Goal: Book appointment/travel/reservation

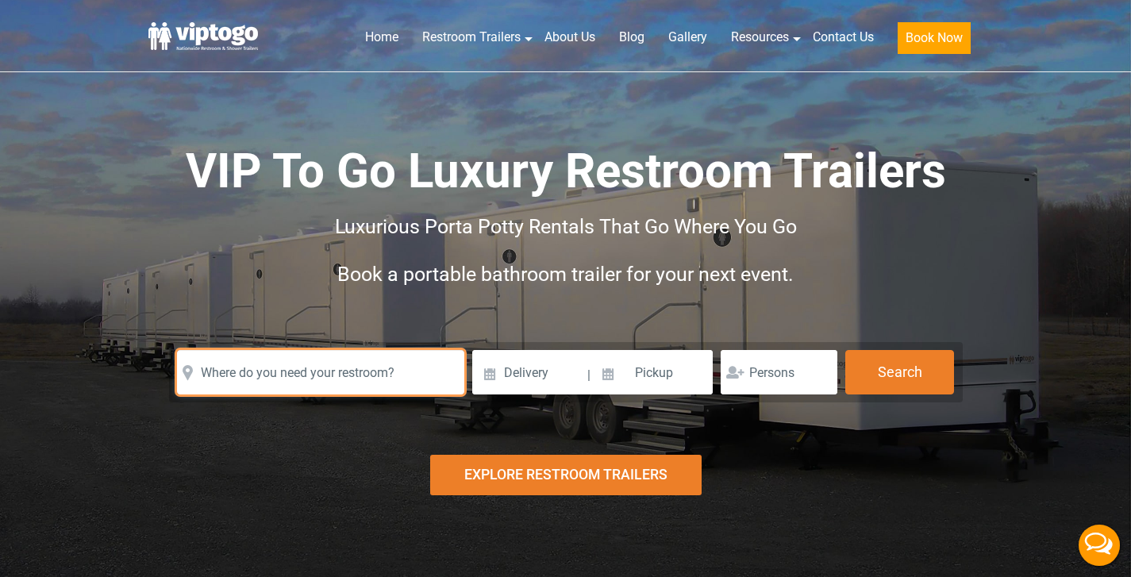
click at [261, 371] on input "text" at bounding box center [320, 372] width 287 height 44
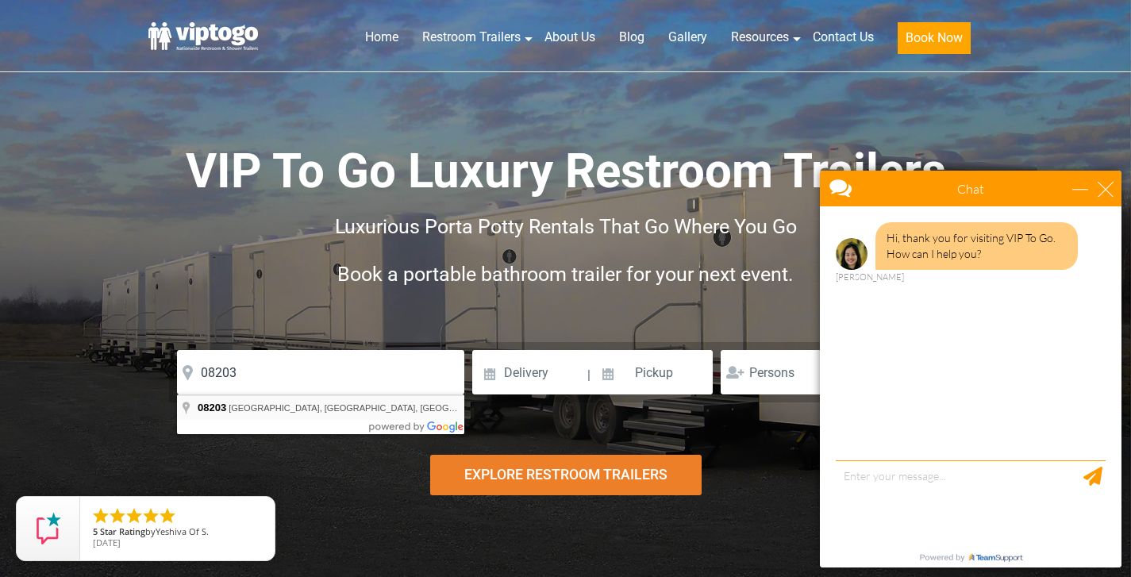
type input "[GEOGRAPHIC_DATA], NJ 08203, [GEOGRAPHIC_DATA]"
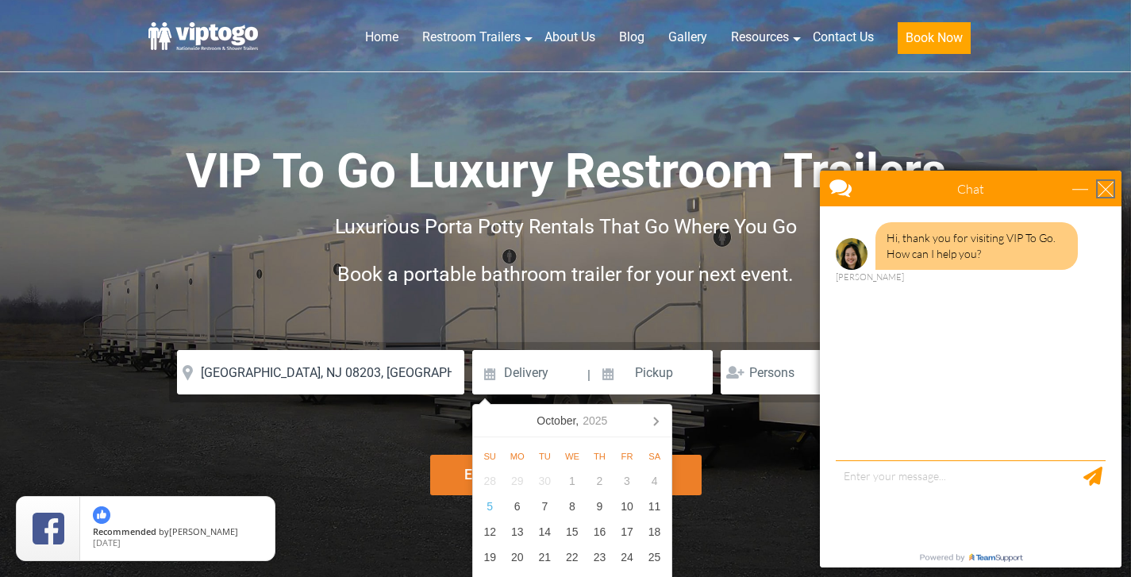
click at [1106, 188] on div "close" at bounding box center [1106, 189] width 16 height 16
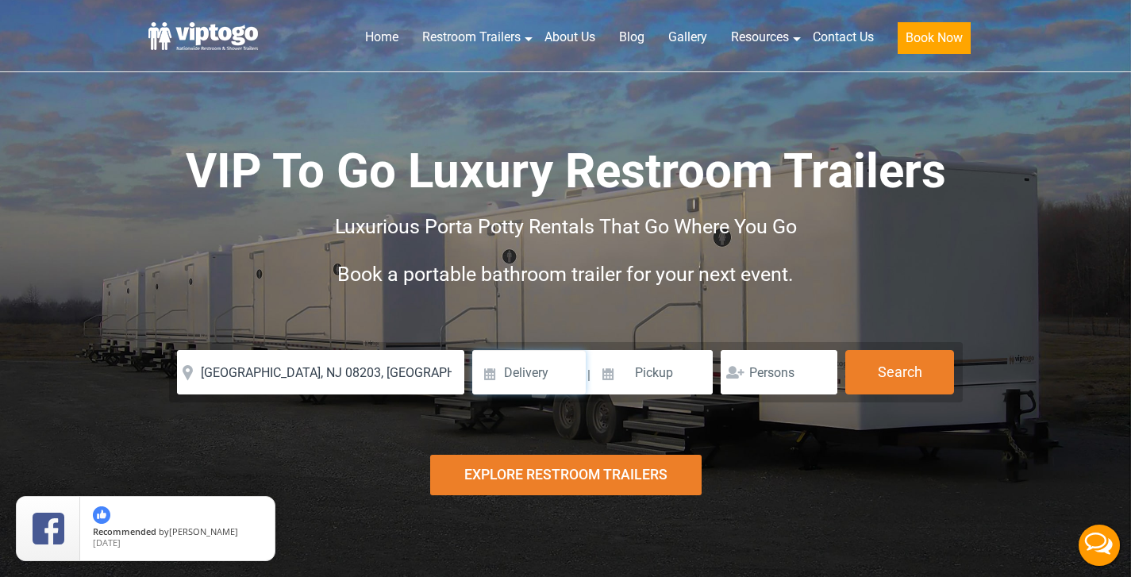
click at [483, 378] on input at bounding box center [529, 372] width 114 height 44
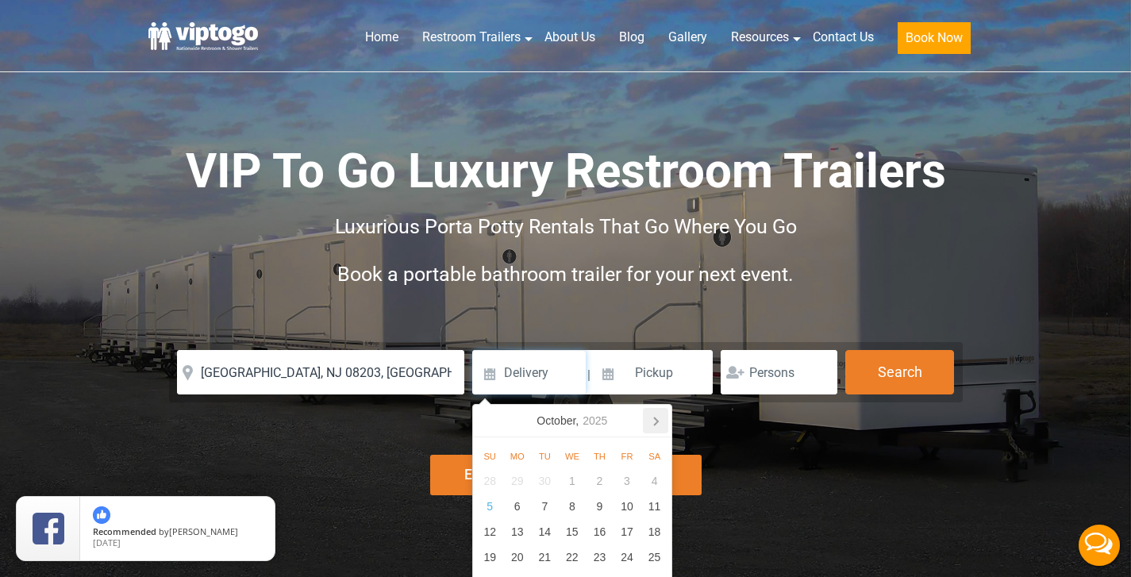
click at [657, 418] on icon at bounding box center [655, 420] width 25 height 25
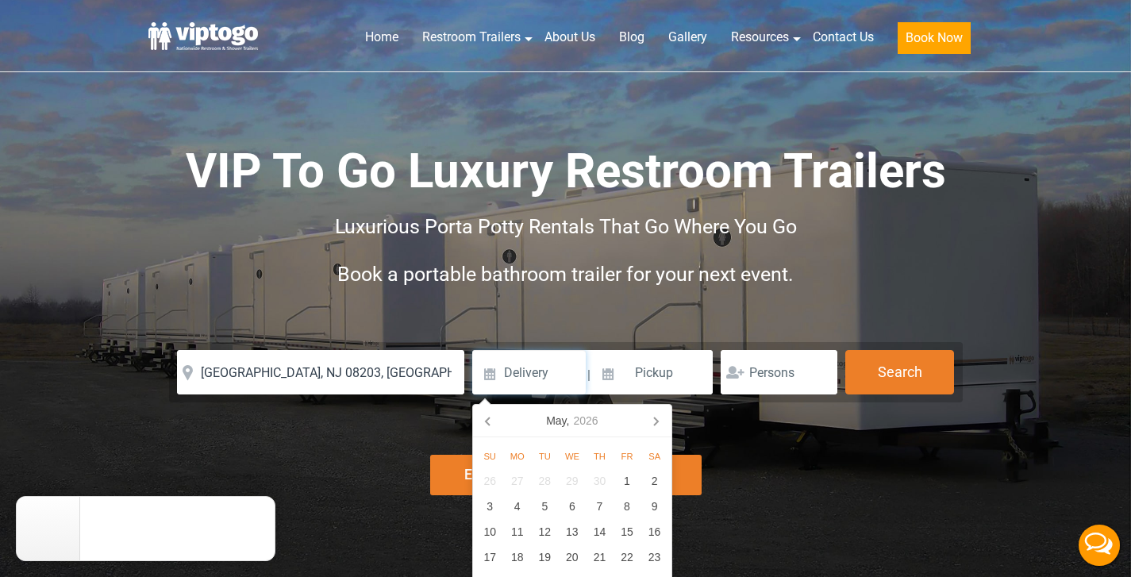
click at [657, 418] on icon at bounding box center [655, 420] width 25 height 25
click at [652, 484] on div "3" at bounding box center [655, 480] width 28 height 25
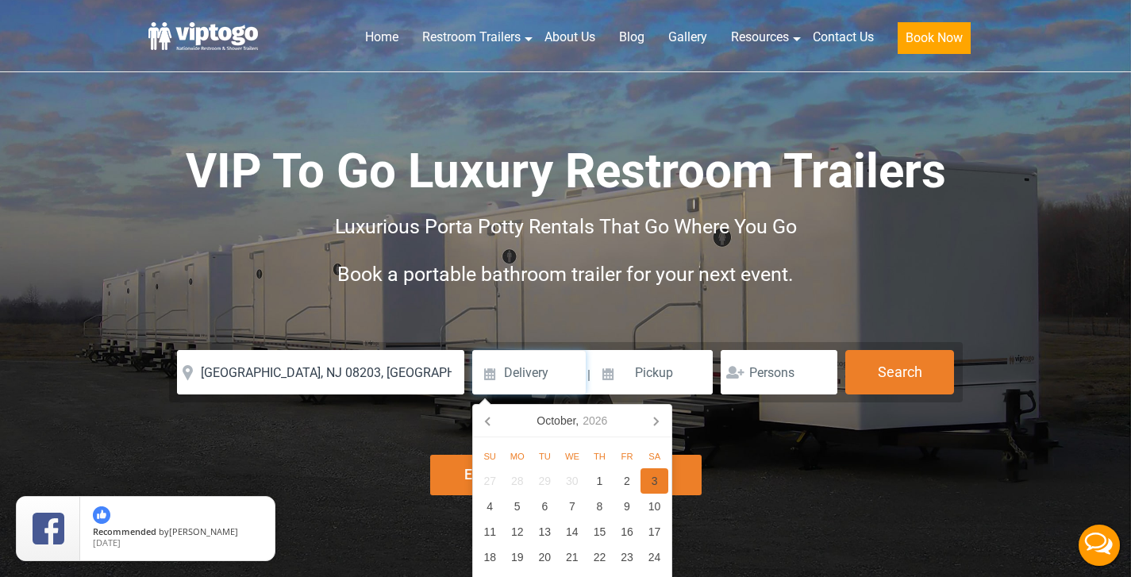
type input "[DATE]"
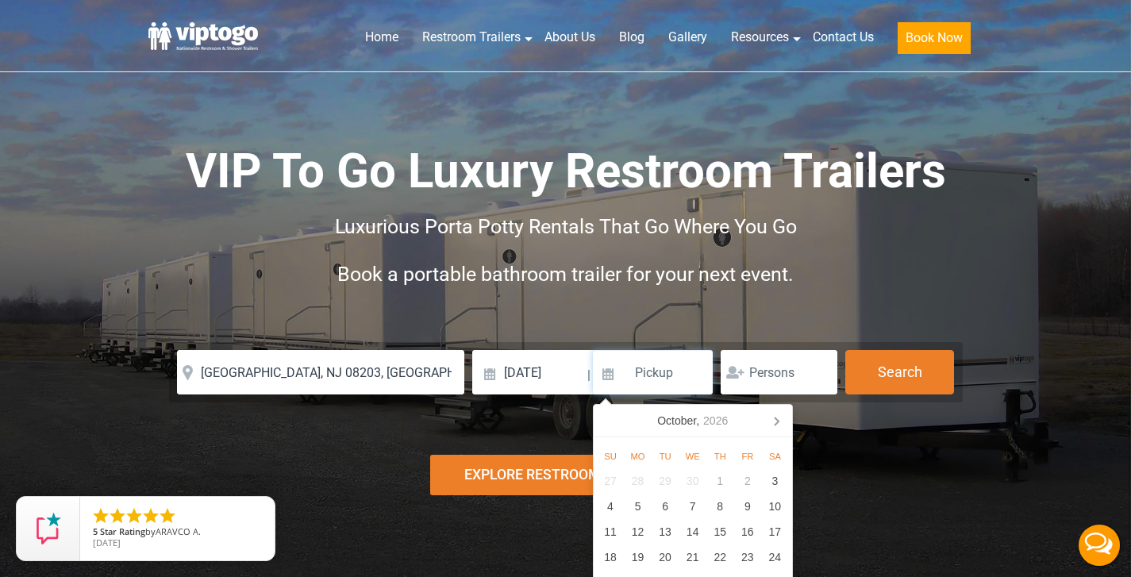
click at [665, 373] on input at bounding box center [653, 372] width 121 height 44
click at [605, 503] on div "4" at bounding box center [611, 506] width 28 height 25
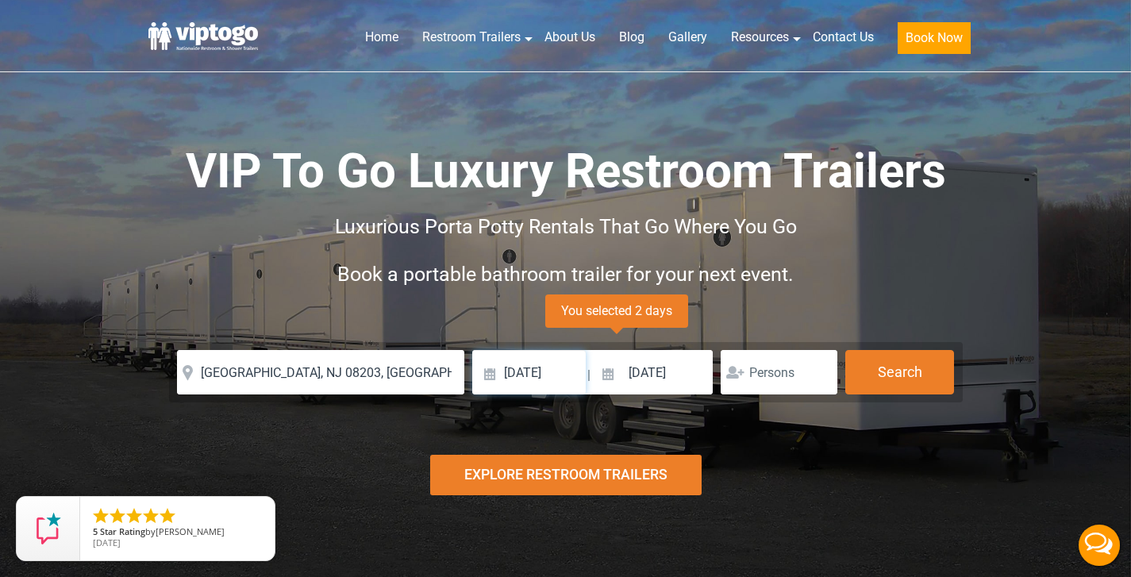
click at [564, 370] on input "[DATE]" at bounding box center [529, 372] width 114 height 44
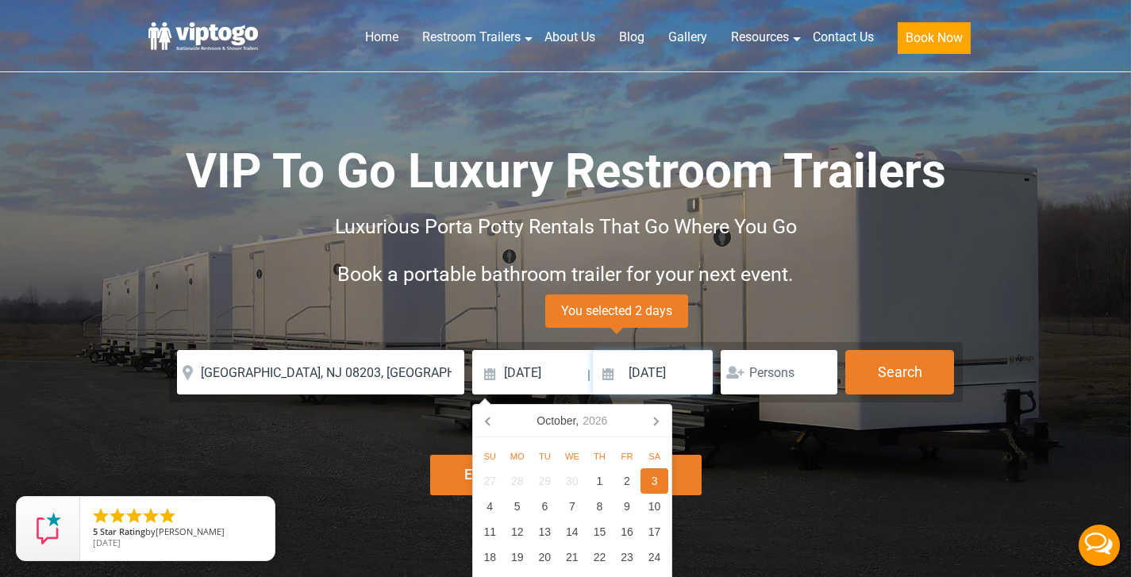
click at [664, 375] on input "[DATE]" at bounding box center [653, 372] width 121 height 44
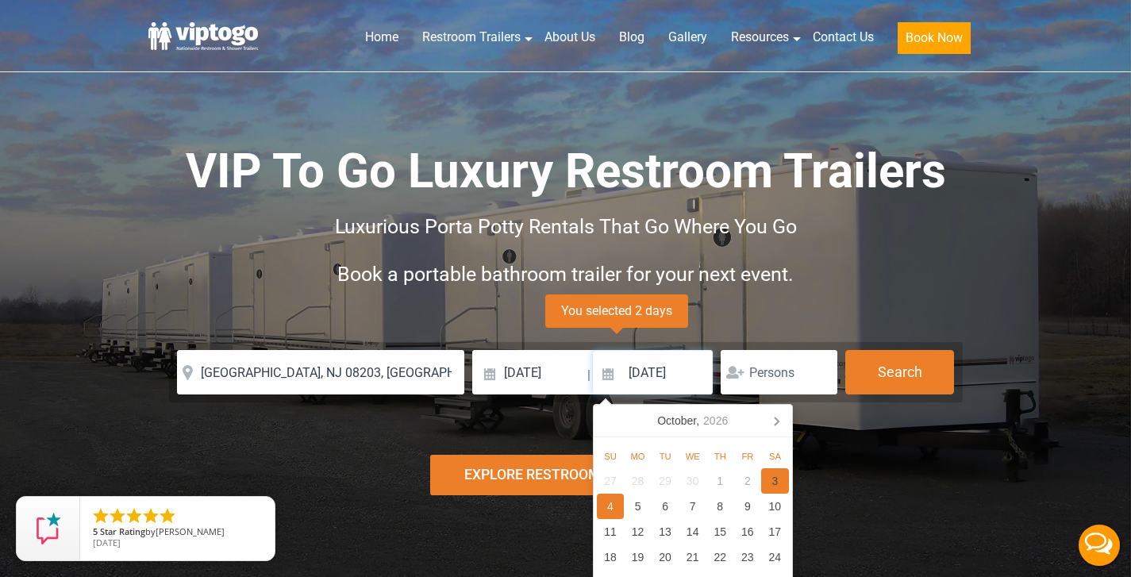
click at [779, 483] on div "3" at bounding box center [775, 480] width 28 height 25
type input "[DATE]"
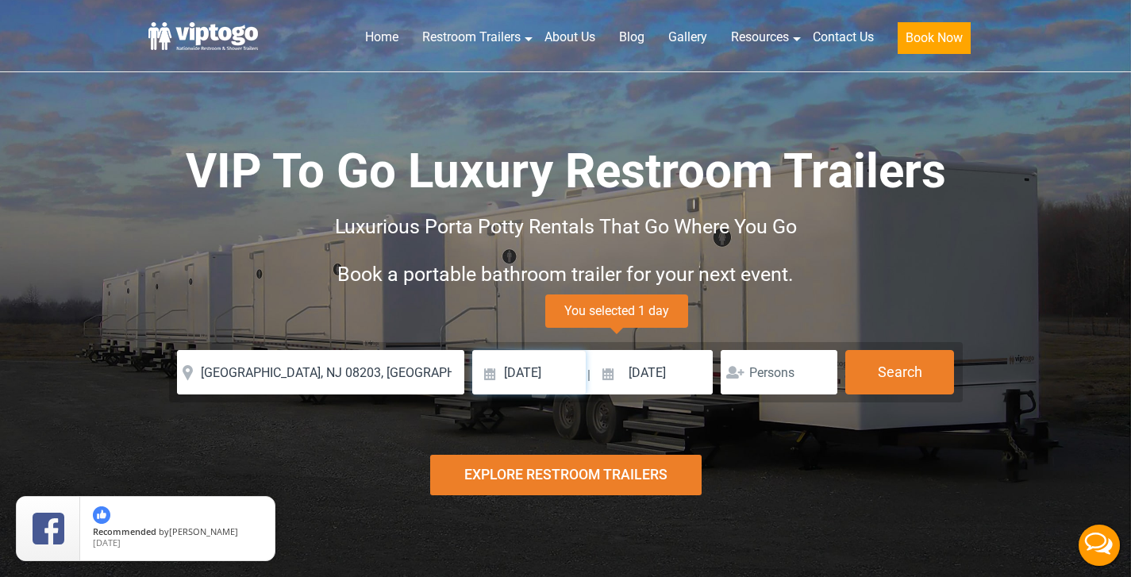
click at [515, 373] on input "[DATE]" at bounding box center [529, 372] width 114 height 44
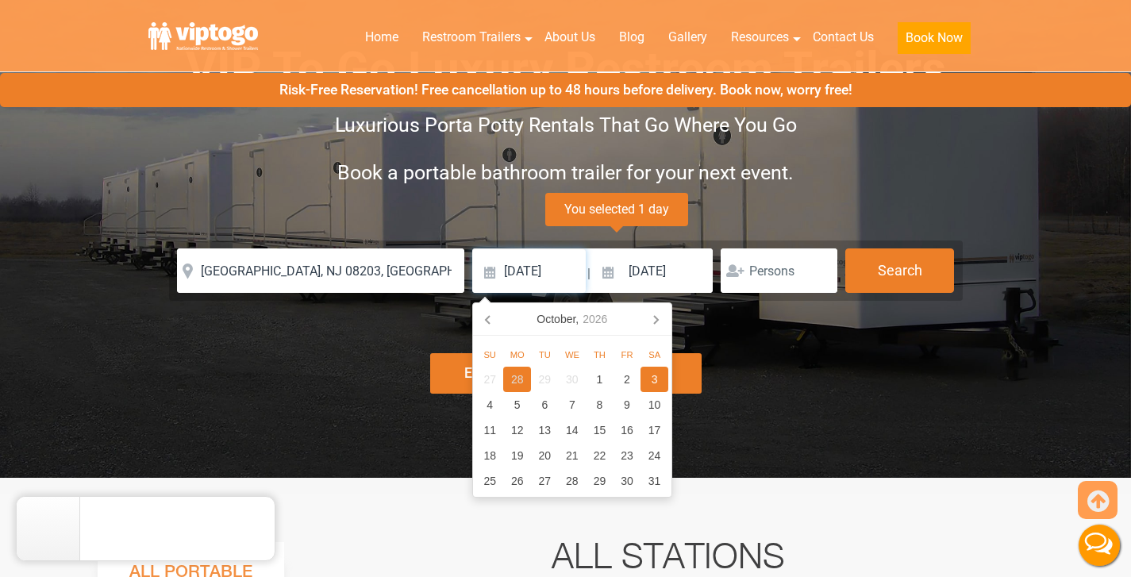
scroll to position [109, 0]
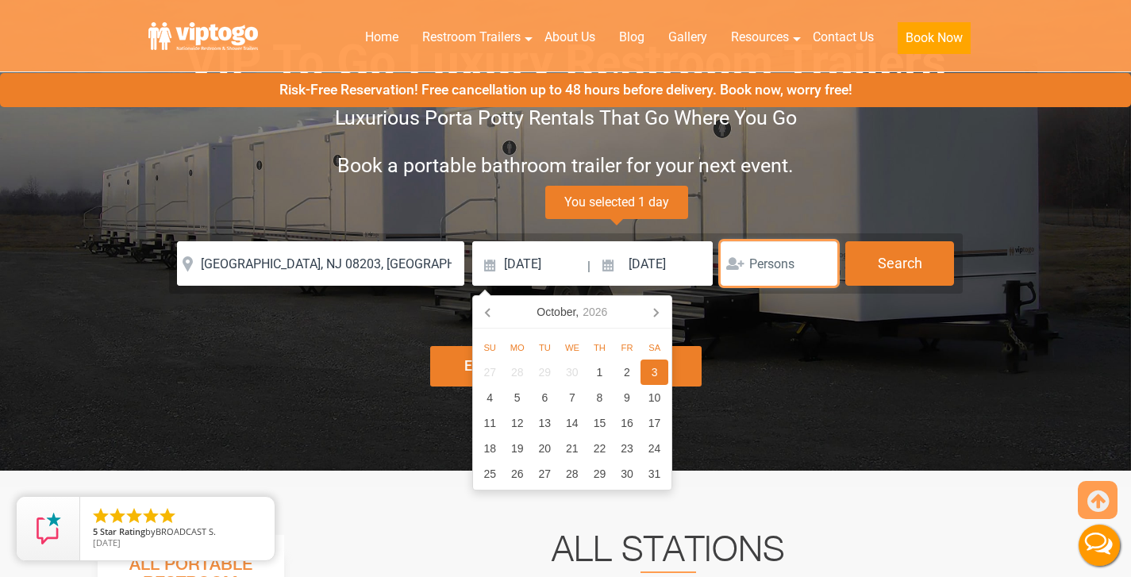
click at [782, 268] on input "number" at bounding box center [779, 263] width 117 height 44
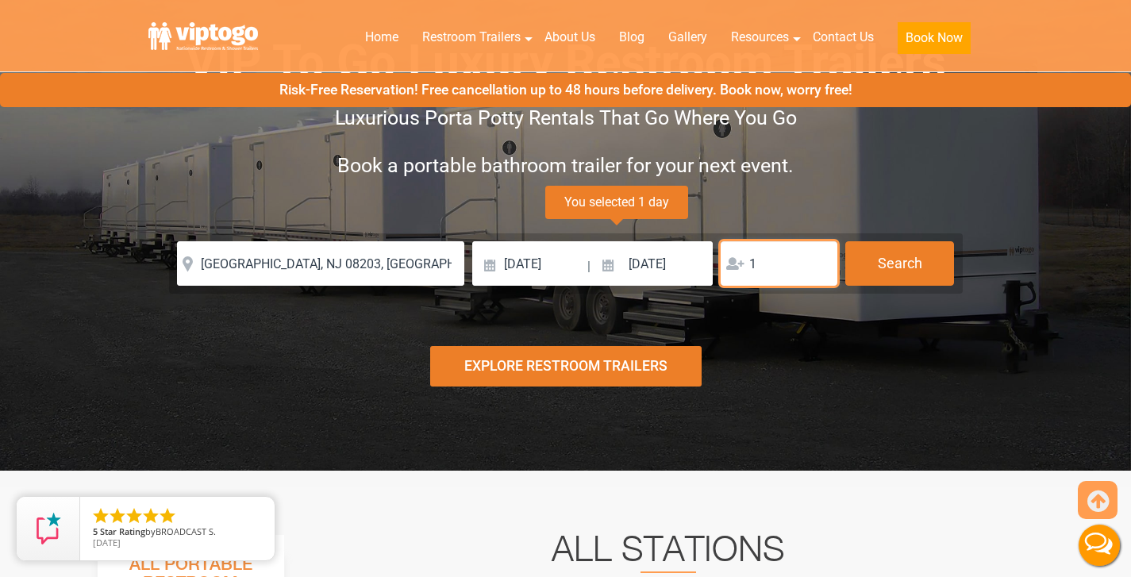
type input "1"
click at [818, 261] on input "1" at bounding box center [779, 263] width 117 height 44
type input "2"
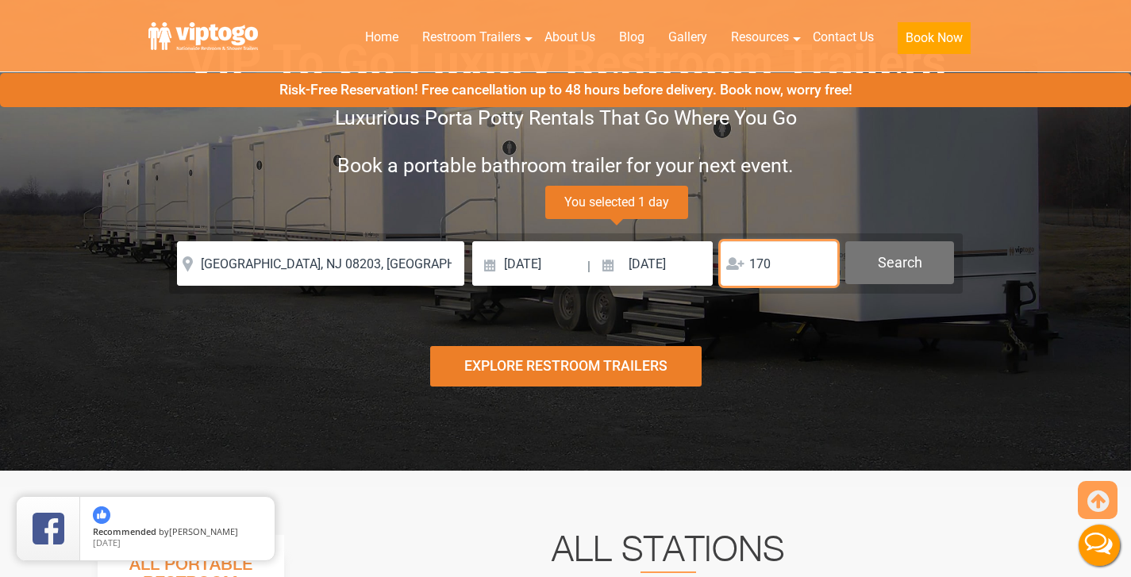
type input "170"
click at [908, 260] on button "Search" at bounding box center [899, 262] width 109 height 43
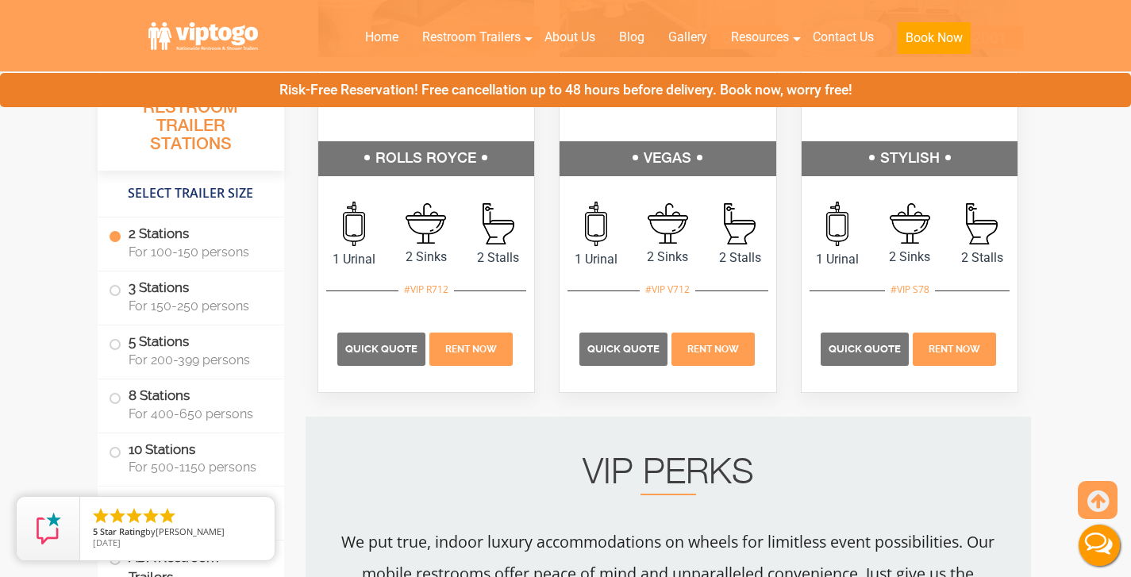
scroll to position [963, 0]
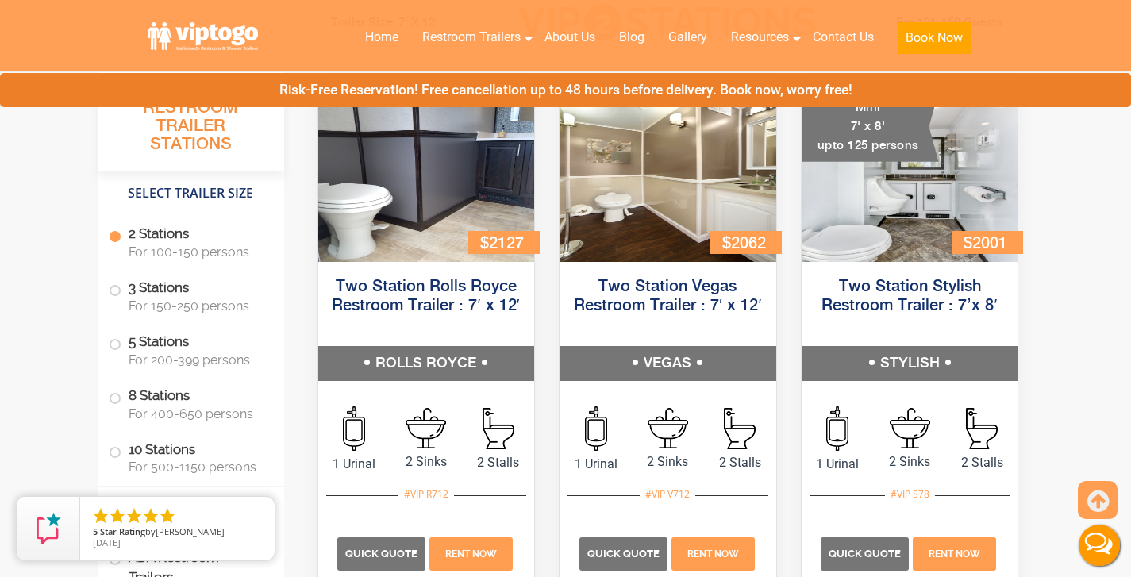
click at [169, 240] on label "2 Stations For 100-150 persons" at bounding box center [191, 241] width 164 height 49
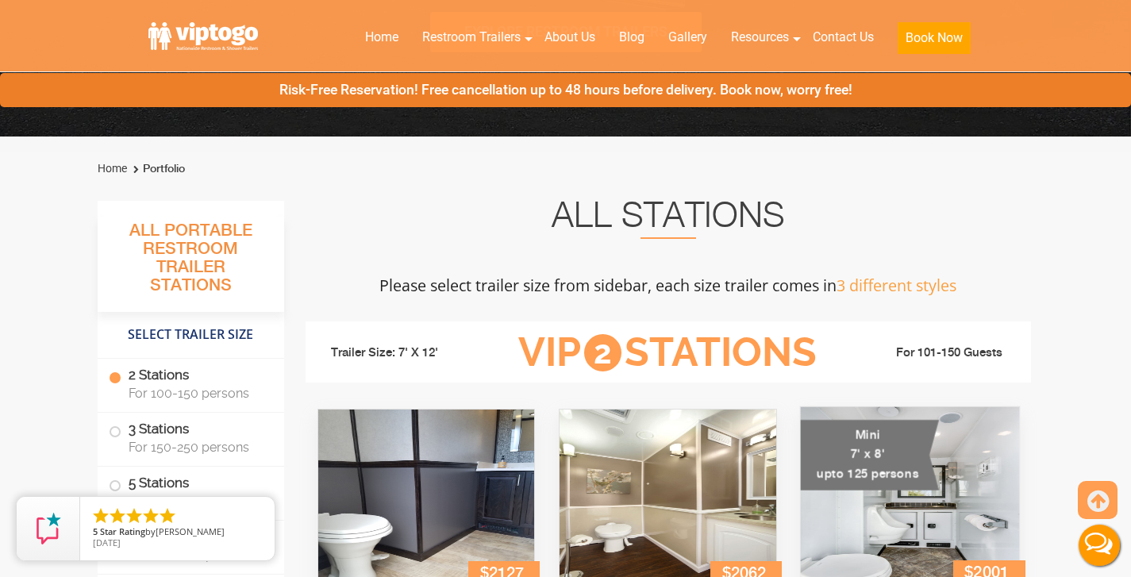
scroll to position [0, 0]
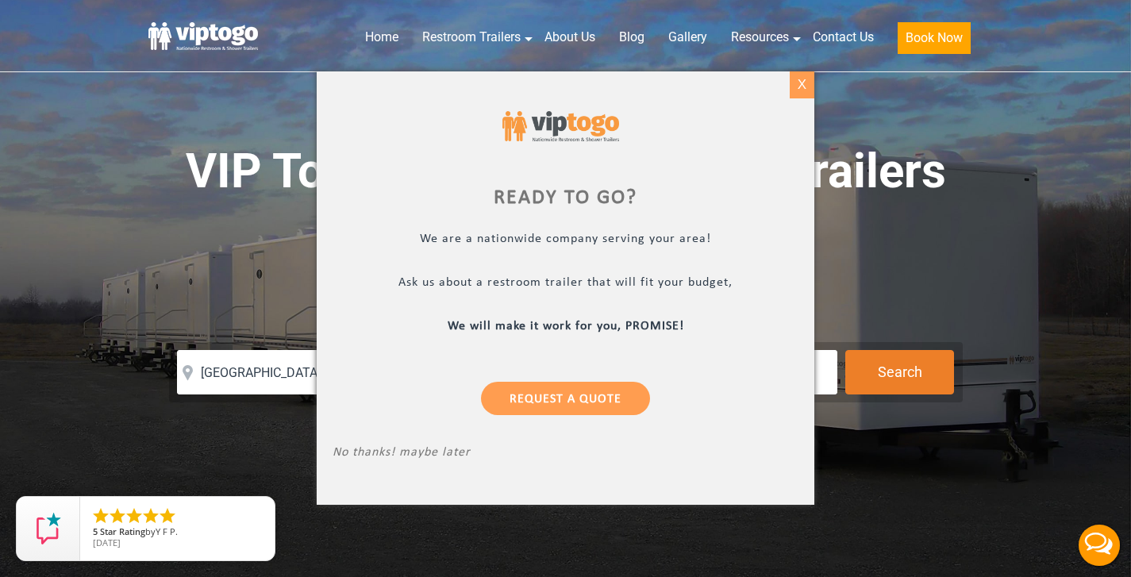
click at [806, 87] on div "X" at bounding box center [802, 84] width 25 height 27
